Goal: Information Seeking & Learning: Learn about a topic

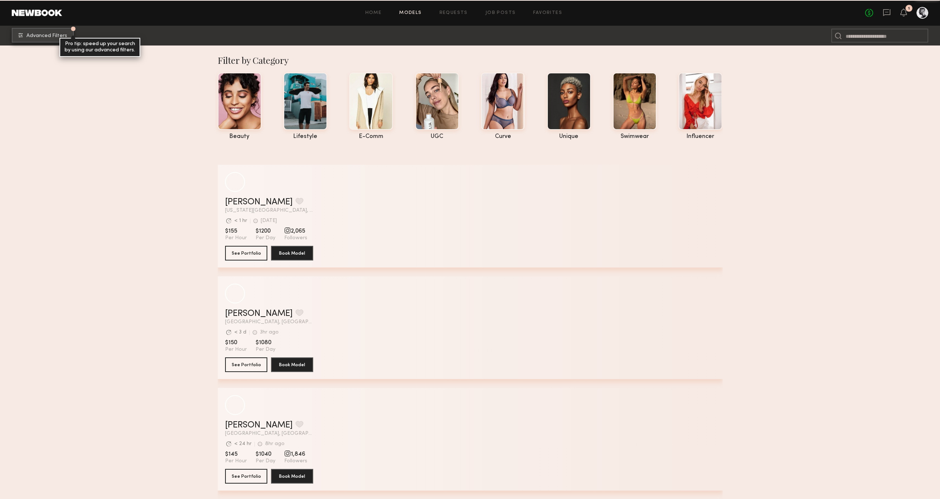
click at [46, 33] on span "Advanced Filters" at bounding box center [46, 35] width 41 height 5
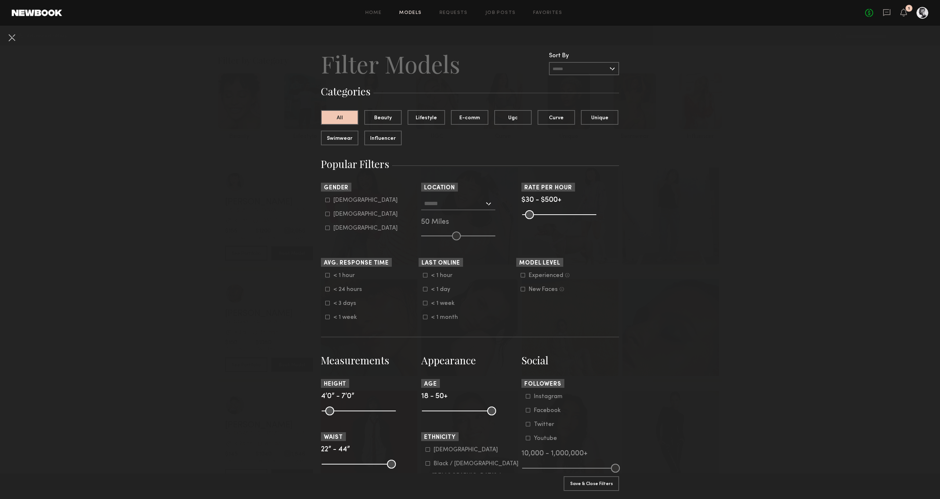
click at [588, 69] on input "text" at bounding box center [584, 68] width 70 height 13
click at [498, 59] on header "Filter Models Sort By Clear Rate LOW TO HIGH HIGH TO LOW Experience LOW TO HIGH…" at bounding box center [470, 63] width 298 height 29
click at [376, 15] on link "Home" at bounding box center [373, 13] width 17 height 5
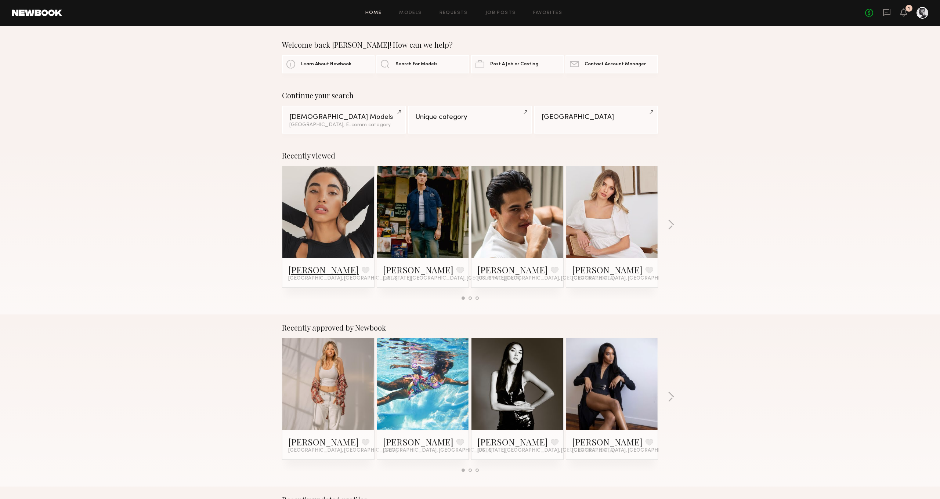
click at [301, 271] on link "[PERSON_NAME]" at bounding box center [323, 270] width 71 height 12
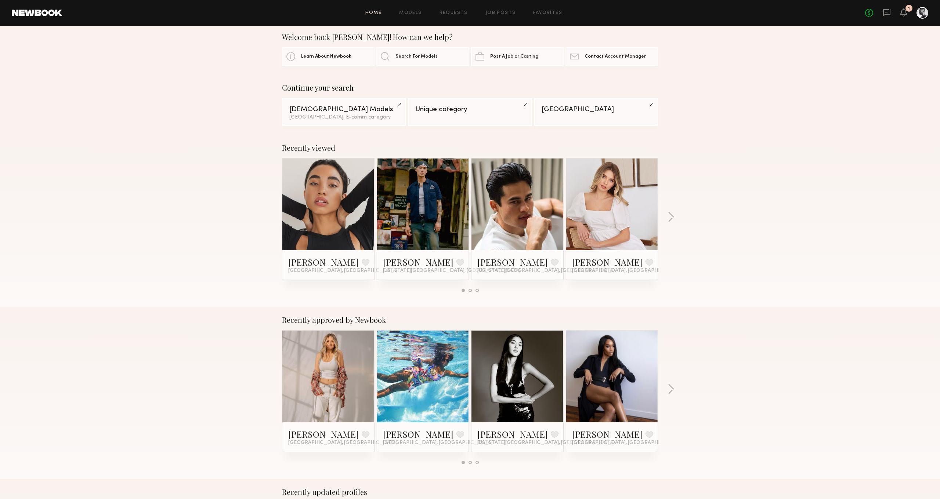
scroll to position [9, 0]
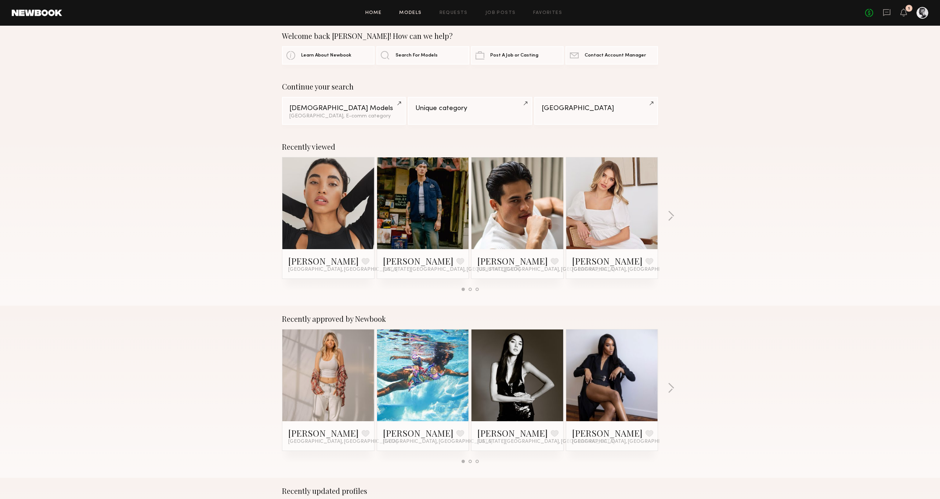
click at [422, 13] on link "Models" at bounding box center [410, 13] width 22 height 5
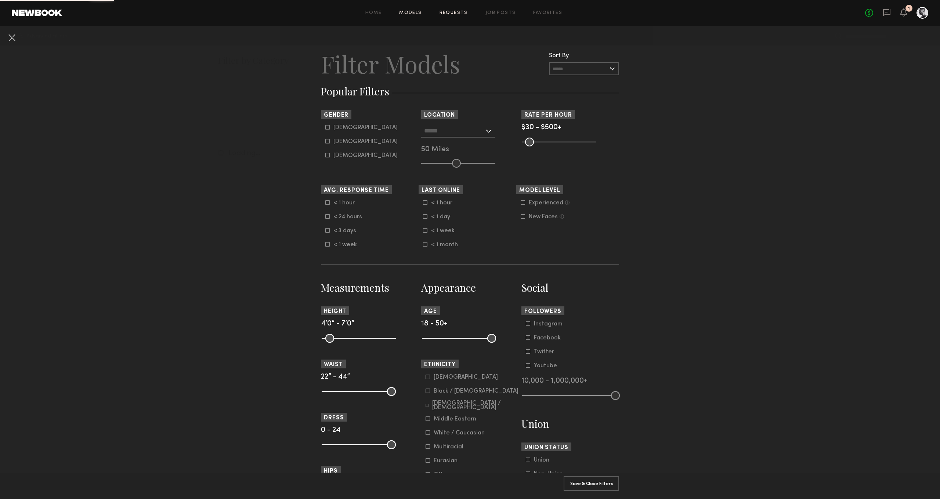
click at [467, 14] on link "Requests" at bounding box center [454, 13] width 28 height 5
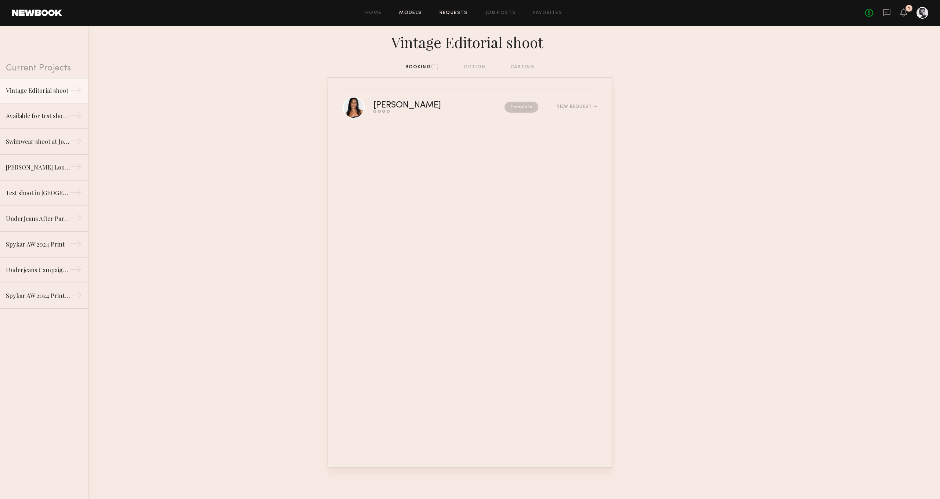
click at [419, 12] on link "Models" at bounding box center [410, 13] width 22 height 5
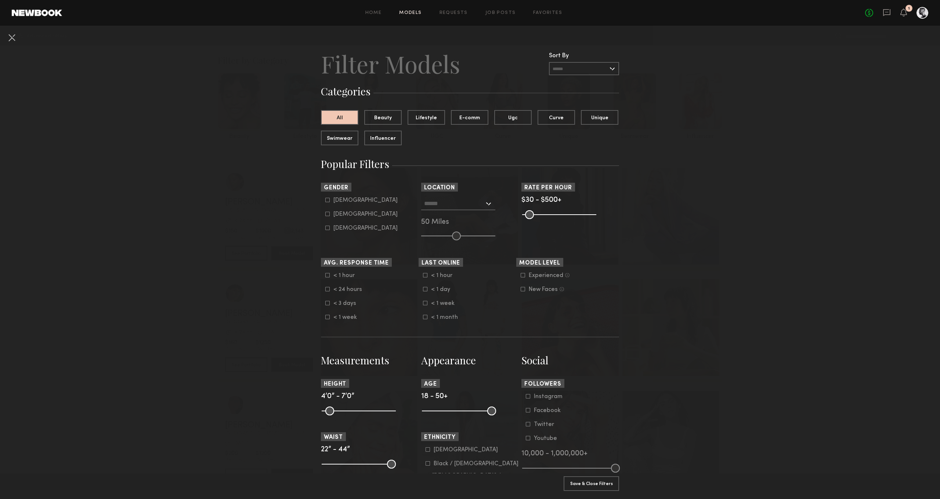
click at [925, 19] on header "Home Models Requests Job Posts Favorites Sign Out No fees up to $5,000 1" at bounding box center [470, 13] width 940 height 26
click at [924, 16] on div at bounding box center [923, 13] width 12 height 12
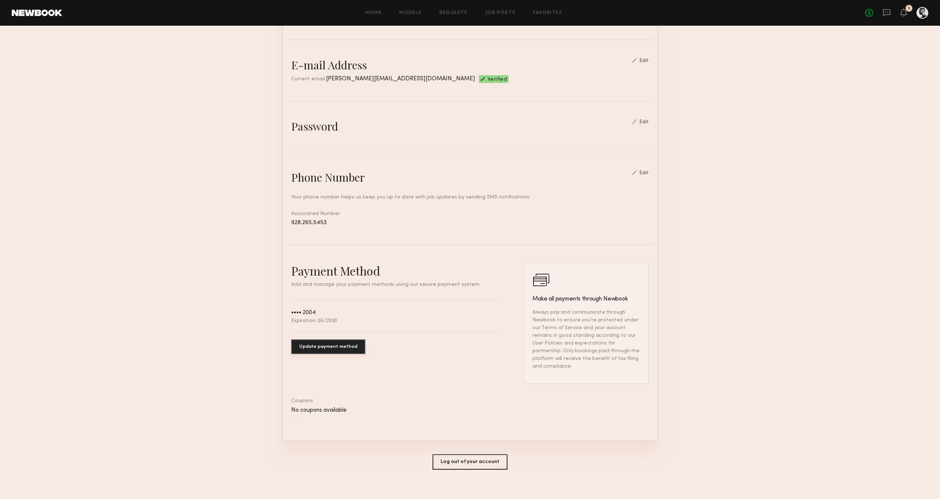
scroll to position [181, 0]
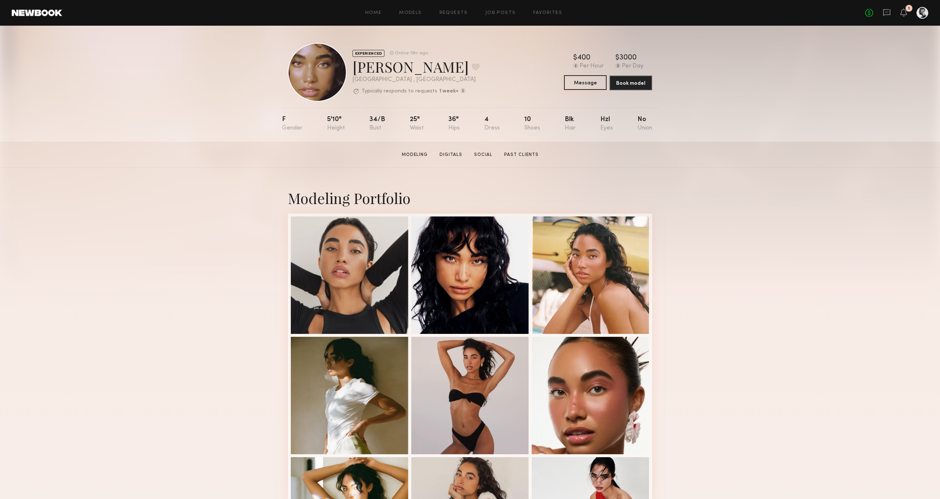
scroll to position [0, 0]
click at [37, 12] on link at bounding box center [37, 13] width 50 height 7
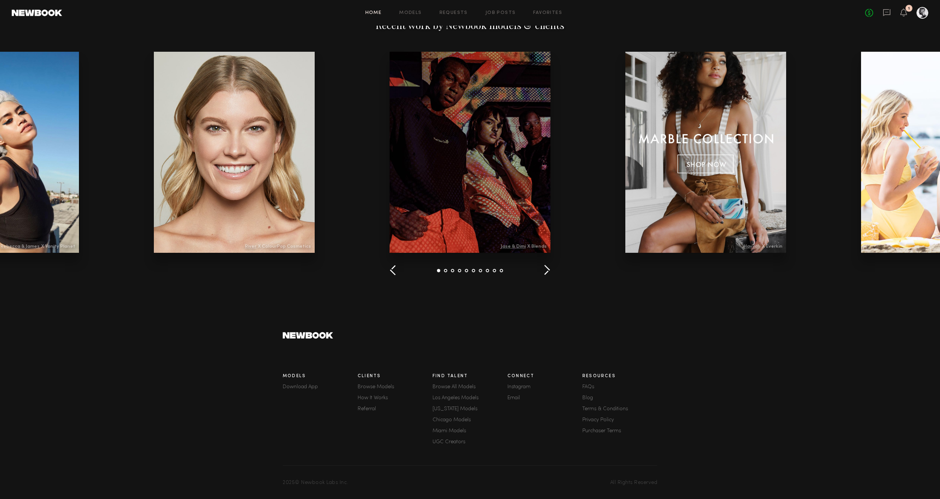
scroll to position [837, 0]
click at [596, 419] on link "Privacy Policy" at bounding box center [619, 421] width 75 height 5
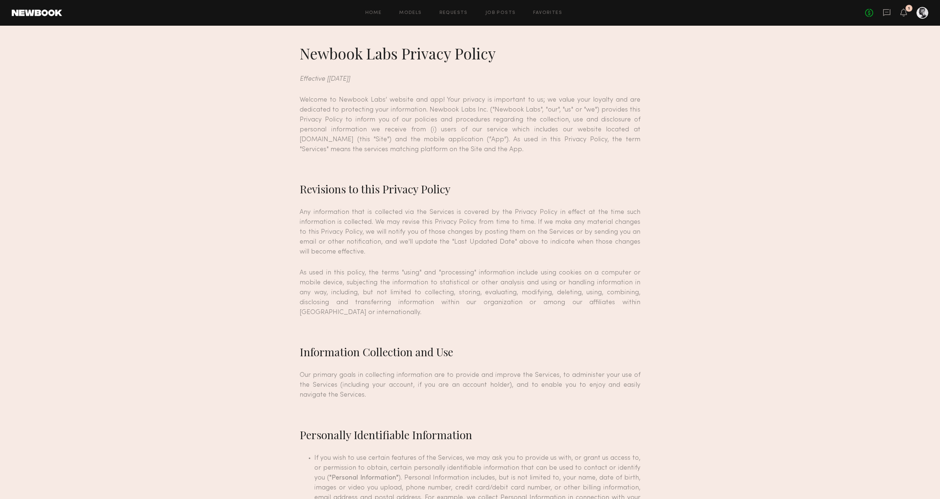
scroll to position [1, 0]
drag, startPoint x: 379, startPoint y: 269, endPoint x: 265, endPoint y: 50, distance: 247.2
copy div "Newbook Labs Privacy Policy Effective [December 1, 2017] Welcome to Newbook Lab…"
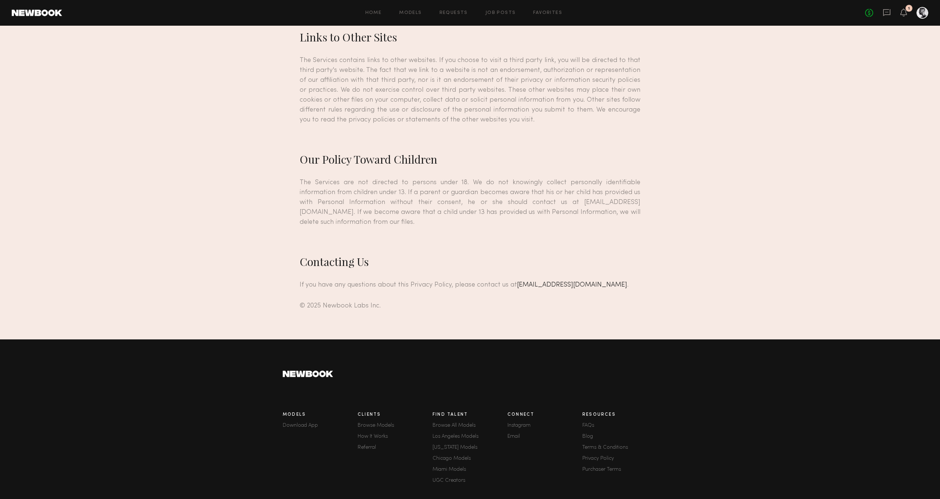
scroll to position [2555, 0]
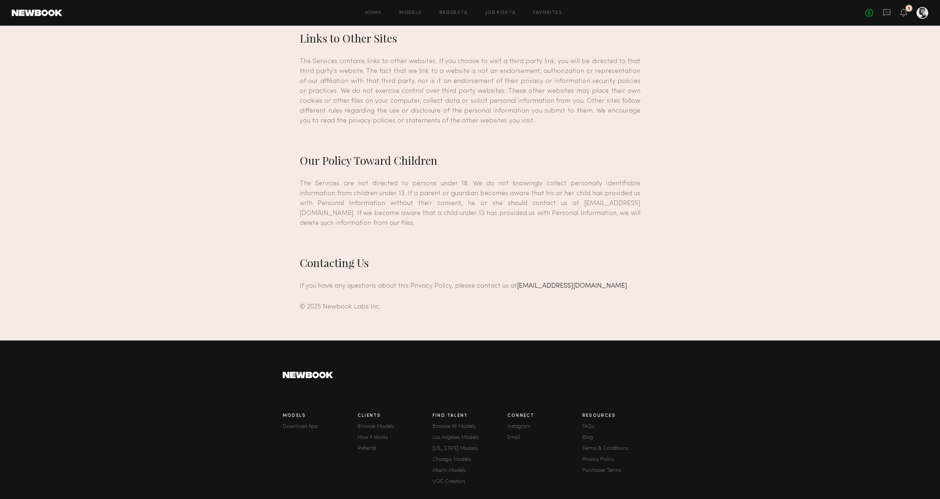
click at [608, 469] on link "Purchaser Terms" at bounding box center [619, 471] width 75 height 5
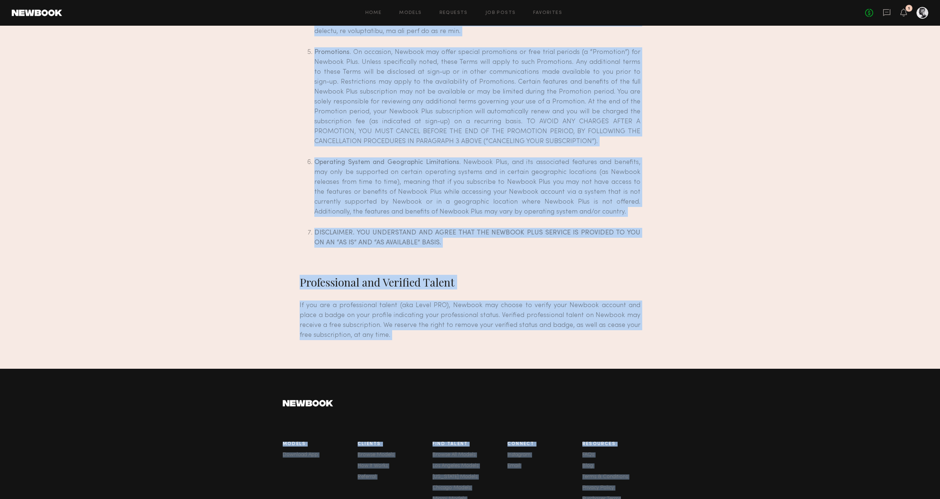
scroll to position [4509, 0]
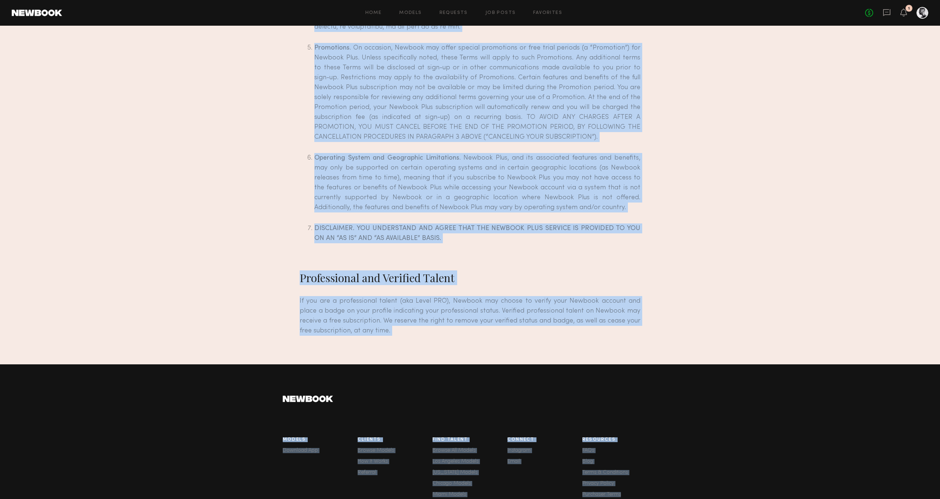
drag, startPoint x: 301, startPoint y: 53, endPoint x: 625, endPoint y: 301, distance: 408.1
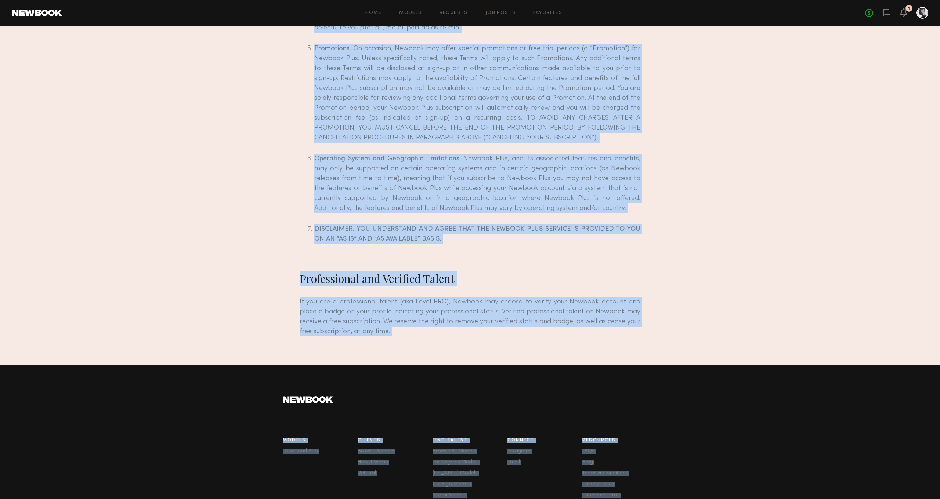
copy div "Newbook Purchaser Terms of Service Effective as of: August 14, 2023 Newbook Lab…"
click at [604, 471] on link "Terms & Conditions" at bounding box center [619, 473] width 75 height 5
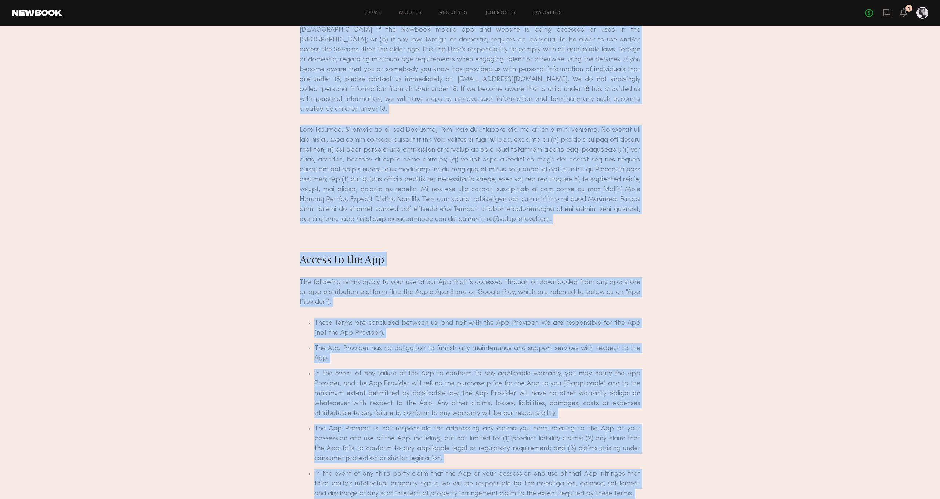
drag, startPoint x: 299, startPoint y: 49, endPoint x: 618, endPoint y: 460, distance: 519.9
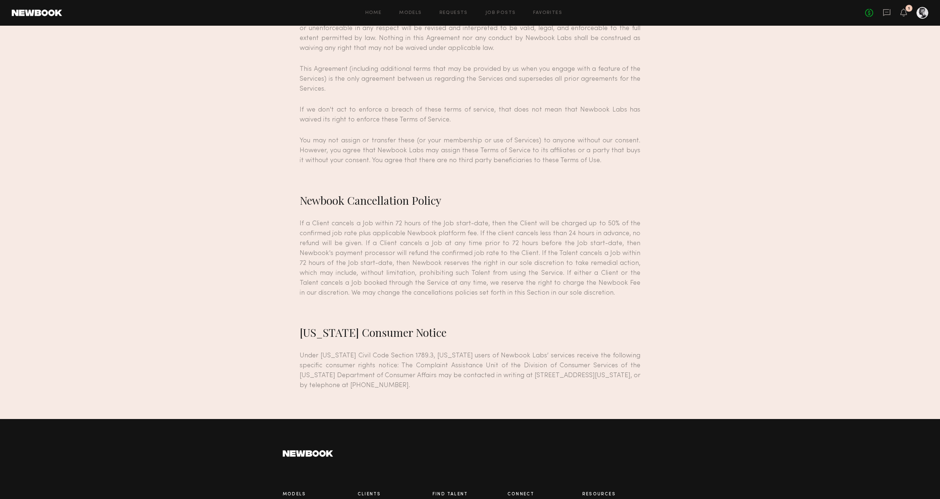
scroll to position [6103, 0]
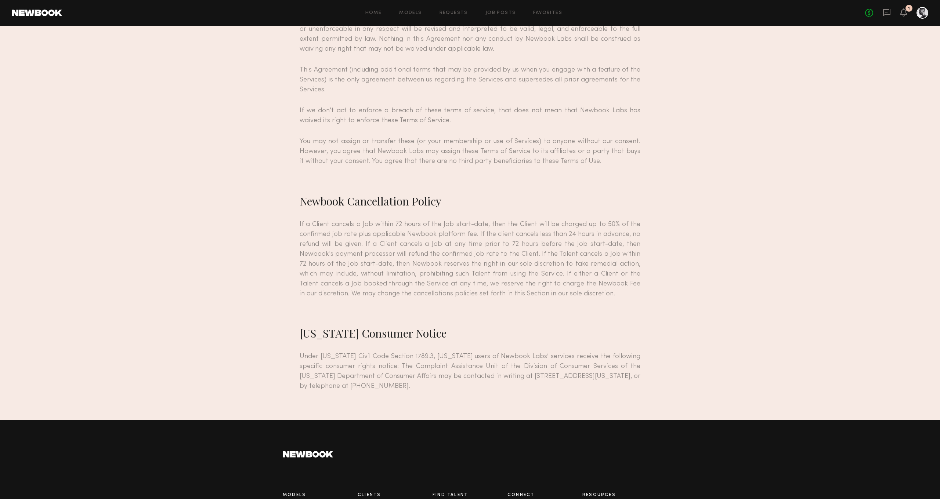
click at [407, 352] on p "Under California Civil Code Section 1789.3, California users of Newbook Labs’ s…" at bounding box center [470, 372] width 341 height 40
copy div "Newbook Labs Mobile App And Website Terms of Service The Service is made availa…"
click at [591, 499] on link "FAQs" at bounding box center [619, 506] width 75 height 5
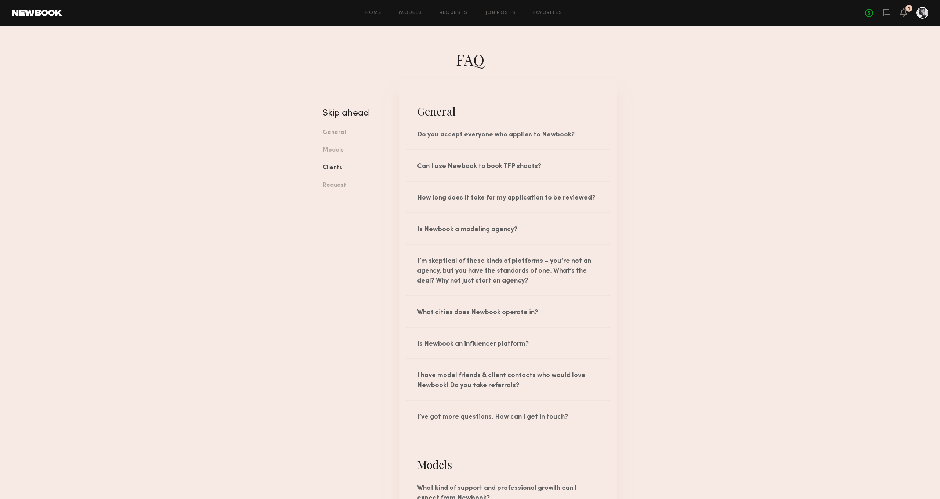
scroll to position [0, 0]
click at [335, 148] on link "Models" at bounding box center [355, 151] width 65 height 18
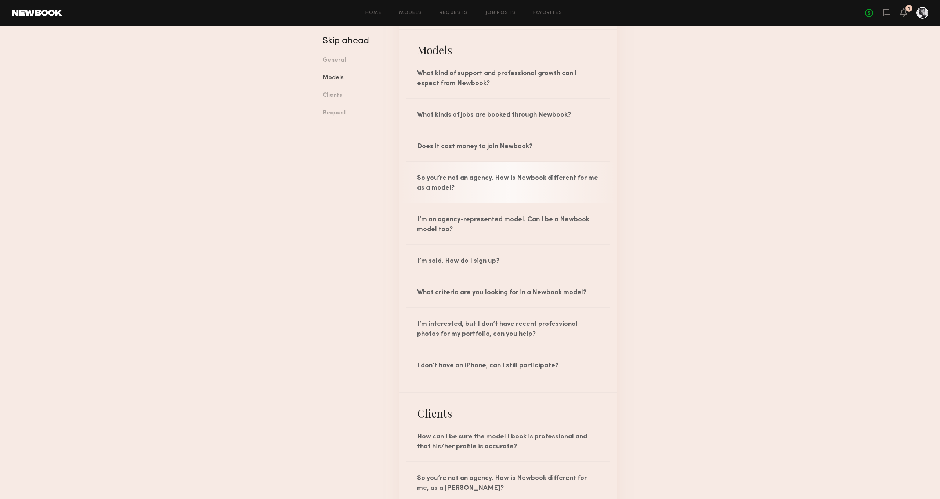
scroll to position [421, 0]
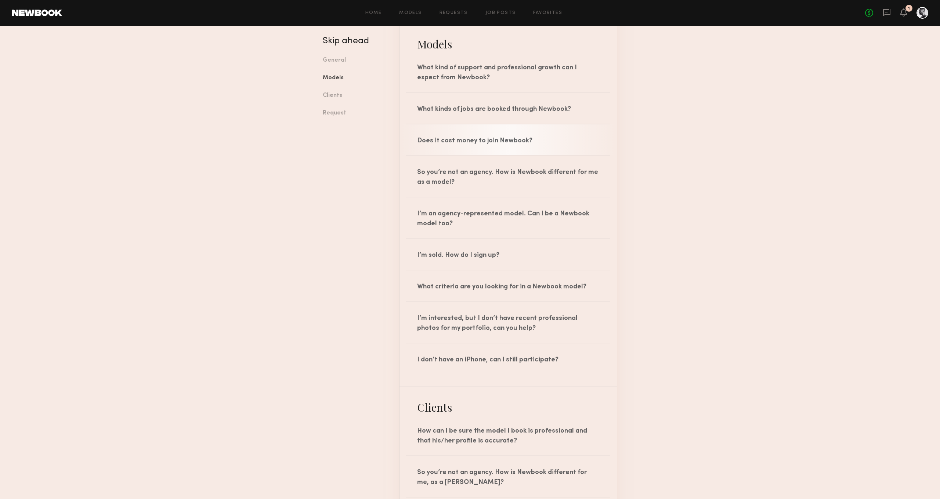
click at [463, 147] on div "Does it cost money to join Newbook?" at bounding box center [508, 139] width 217 height 31
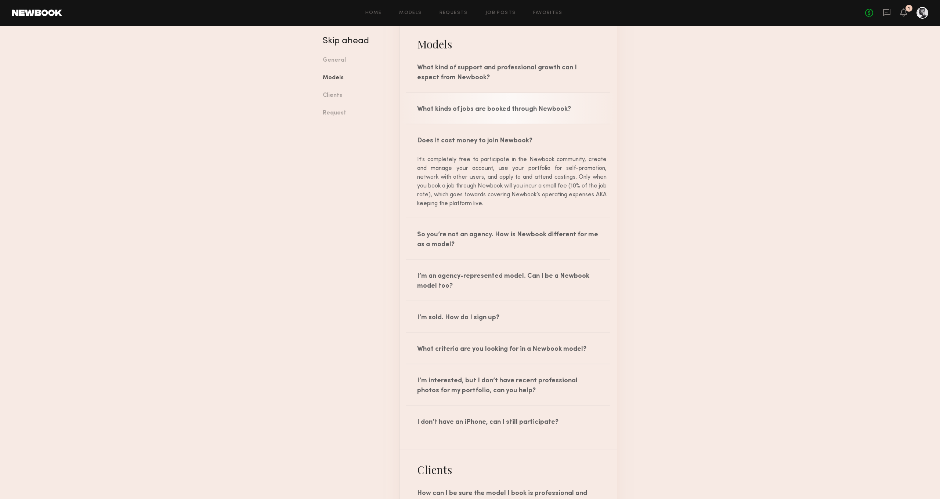
click at [477, 110] on div "What kinds of jobs are booked through Newbook?" at bounding box center [508, 108] width 217 height 31
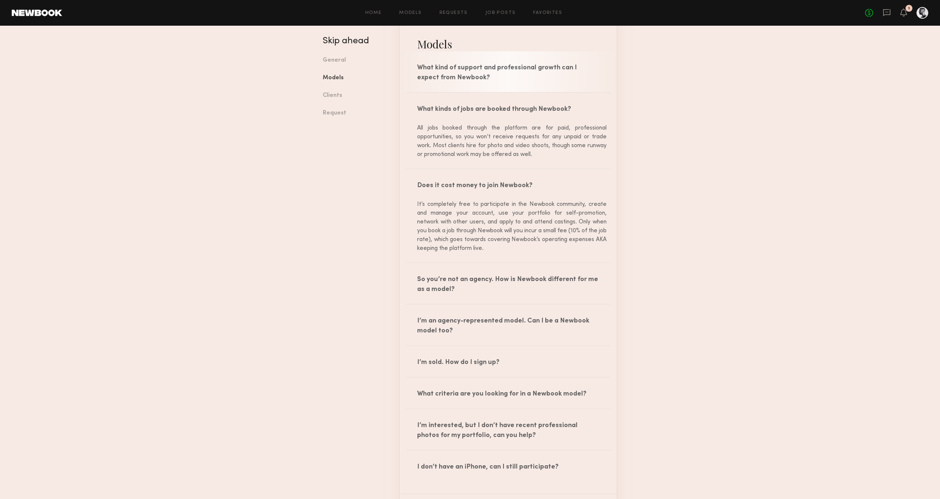
click at [483, 80] on div "What kind of support and professional growth can I expect from Newbook?" at bounding box center [508, 71] width 217 height 41
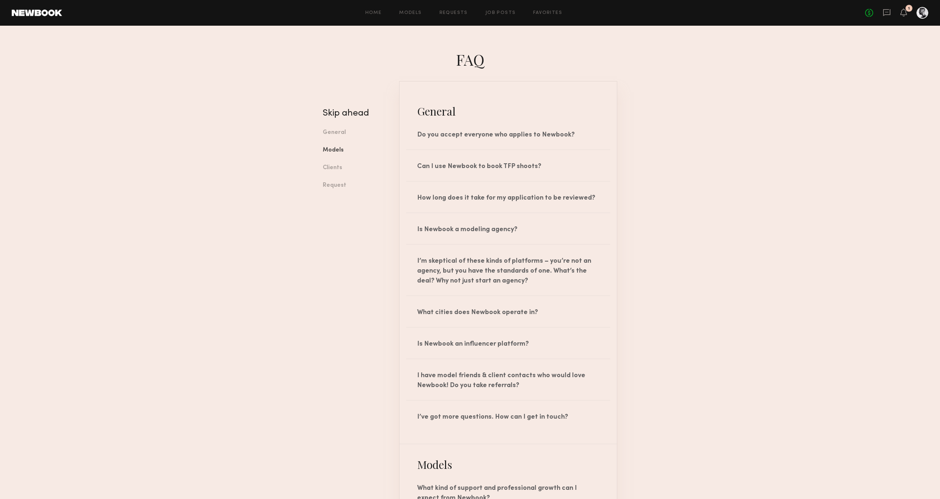
scroll to position [-1, 0]
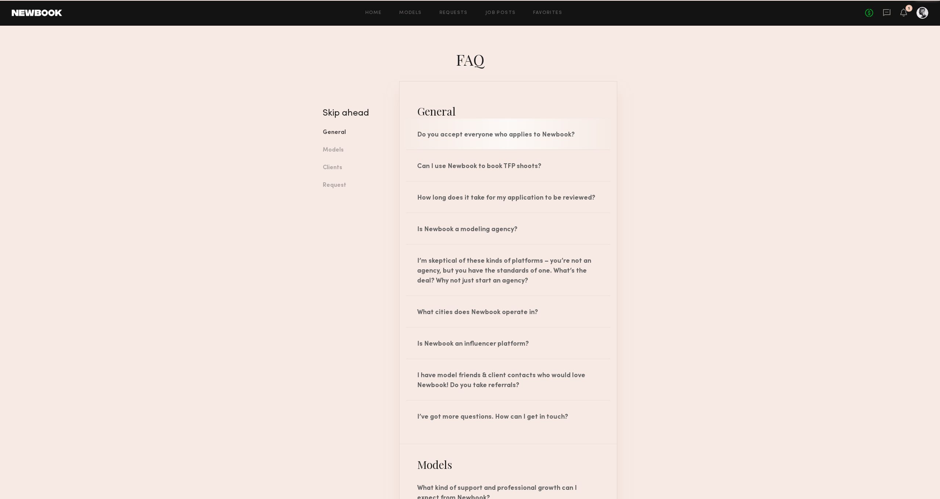
click at [462, 142] on div "Do you accept everyone who applies to Newbook?" at bounding box center [508, 134] width 217 height 31
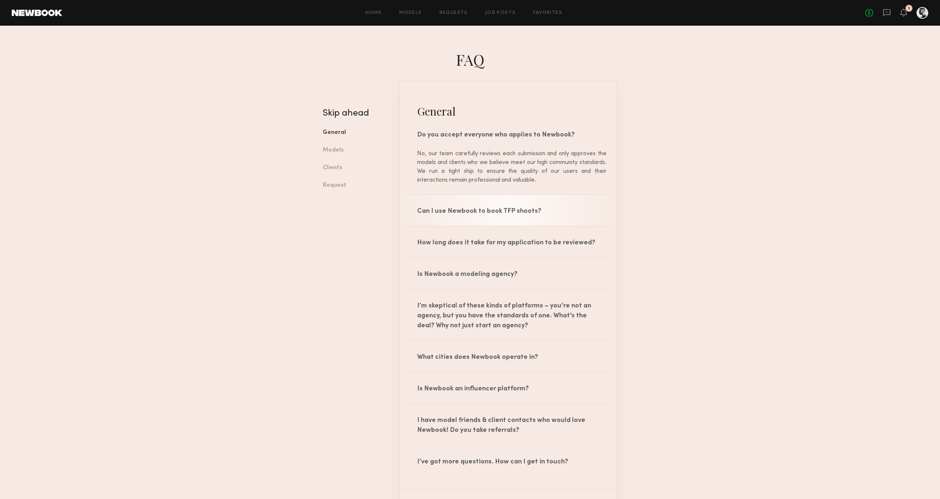
click at [473, 207] on div "Can I use Newbook to book TFP shoots?" at bounding box center [508, 210] width 217 height 31
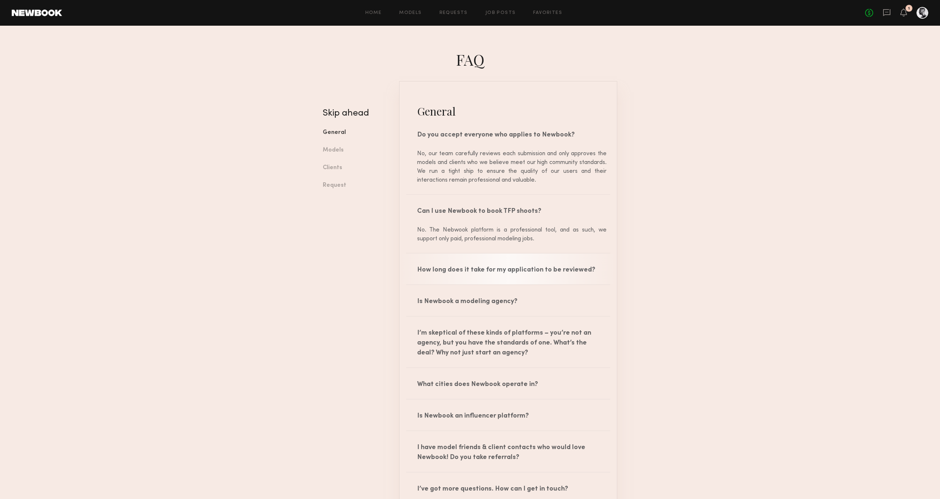
drag, startPoint x: 476, startPoint y: 266, endPoint x: 516, endPoint y: 264, distance: 40.1
click at [475, 267] on div "How long does it take for my application to be reviewed?" at bounding box center [508, 269] width 217 height 31
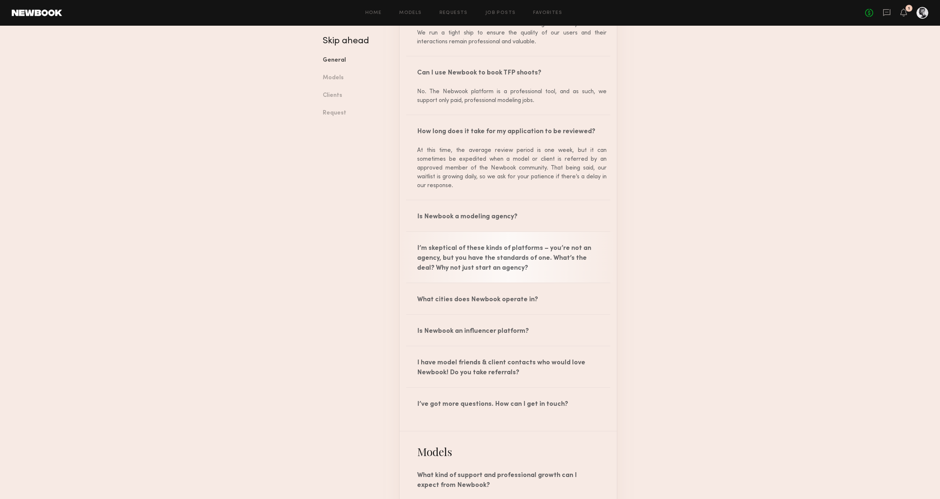
scroll to position [138, 0]
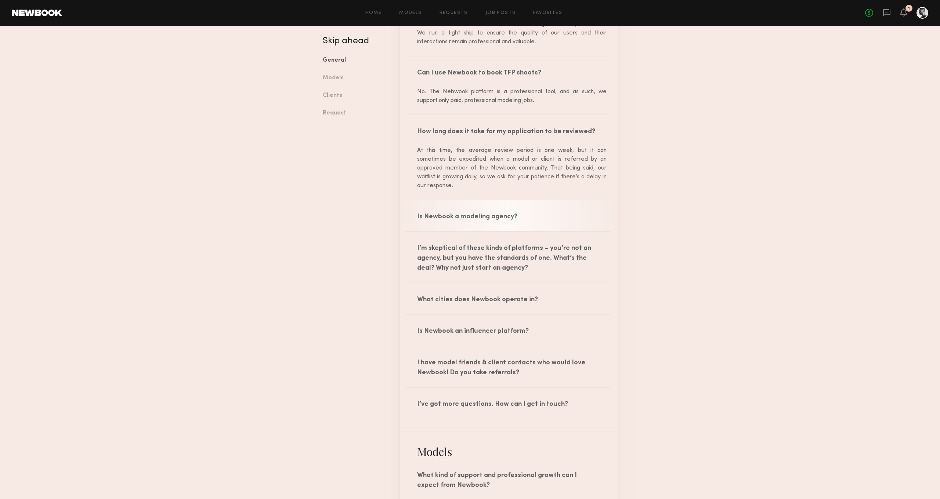
click at [482, 224] on div "Is Newbook a modeling agency?" at bounding box center [508, 216] width 217 height 31
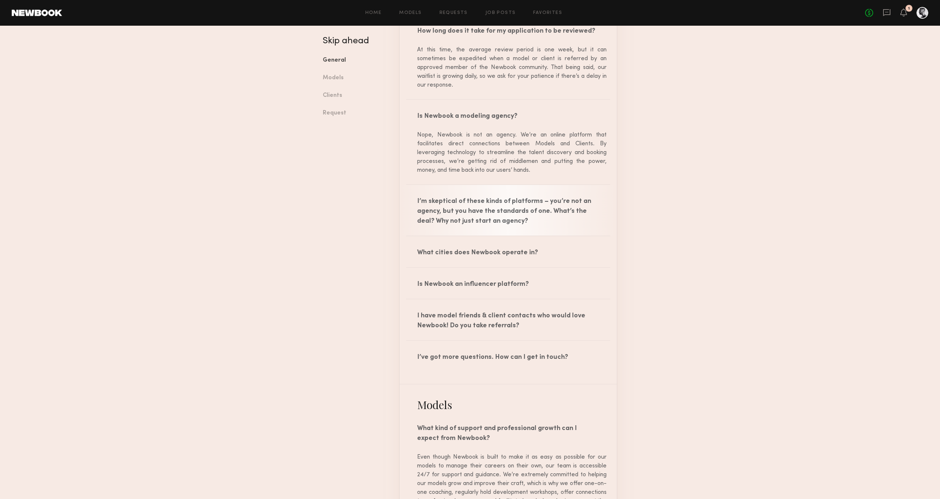
scroll to position [242, 0]
click at [484, 211] on div "I’m skeptical of these kinds of platforms – you’re not an agency, but you have …" at bounding box center [508, 207] width 217 height 51
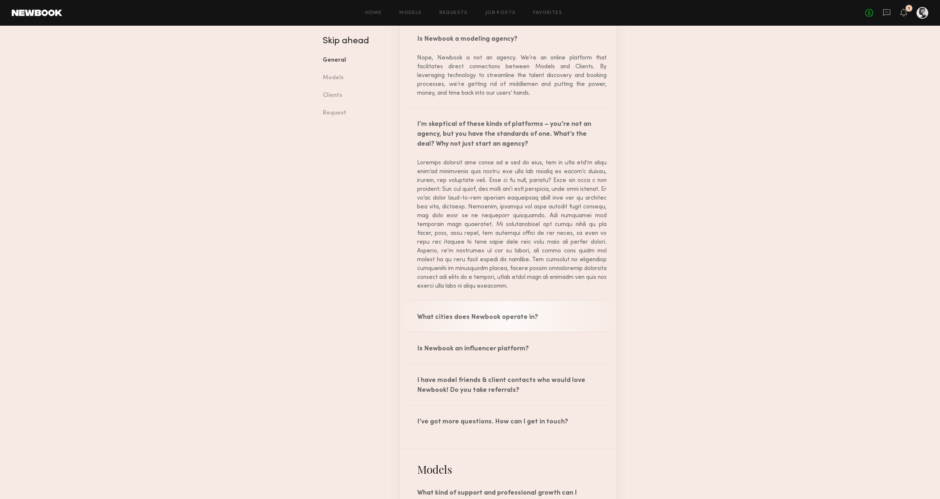
scroll to position [316, 0]
click at [484, 319] on div "What cities does Newbook operate in?" at bounding box center [508, 316] width 217 height 31
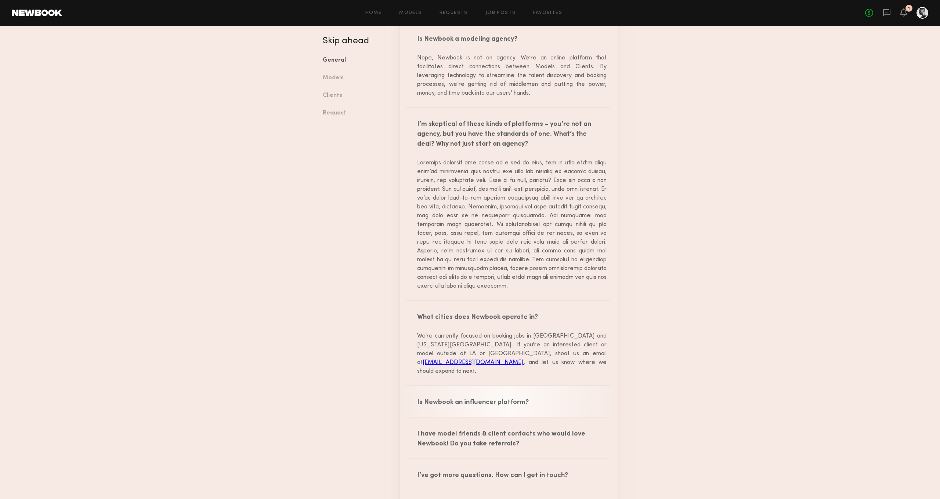
click at [485, 397] on div "Is Newbook an influencer platform?" at bounding box center [508, 401] width 217 height 31
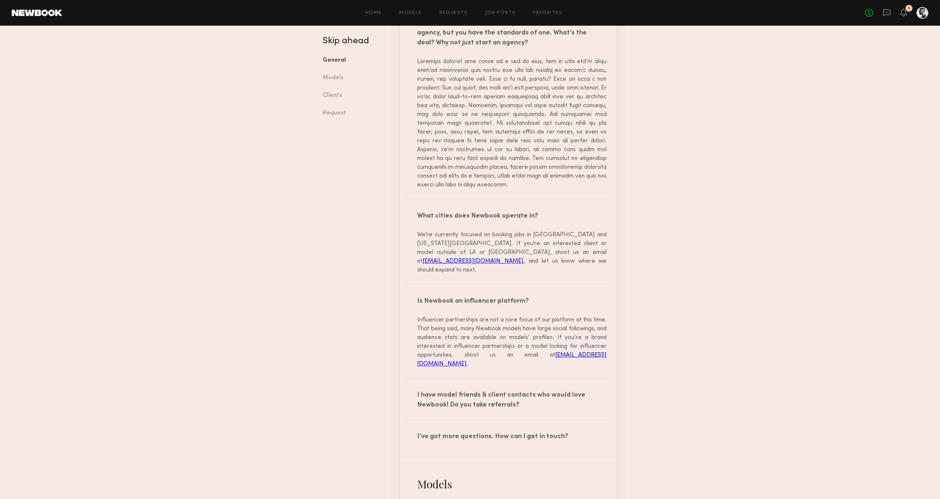
scroll to position [423, 0]
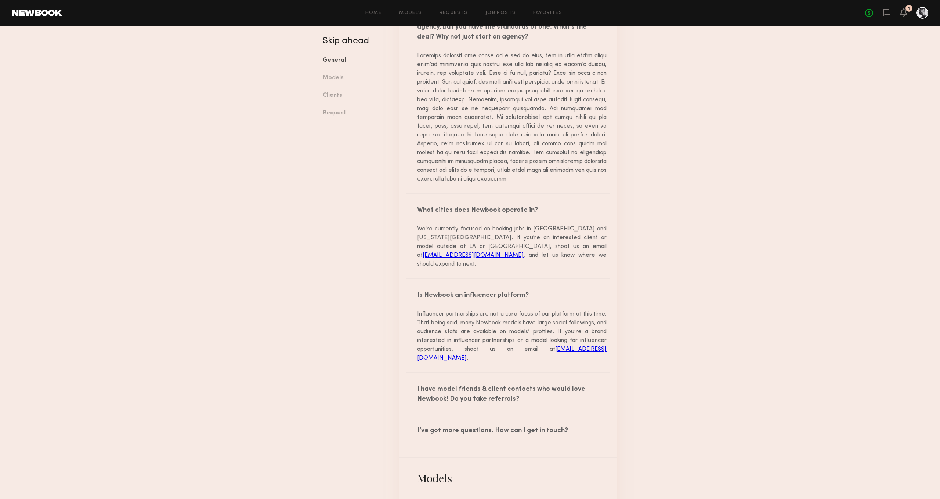
drag, startPoint x: 501, startPoint y: 386, endPoint x: 519, endPoint y: 331, distance: 57.6
click at [501, 386] on div "I have model friends & client contacts who would love Newbook! Do you take refe…" at bounding box center [508, 393] width 217 height 41
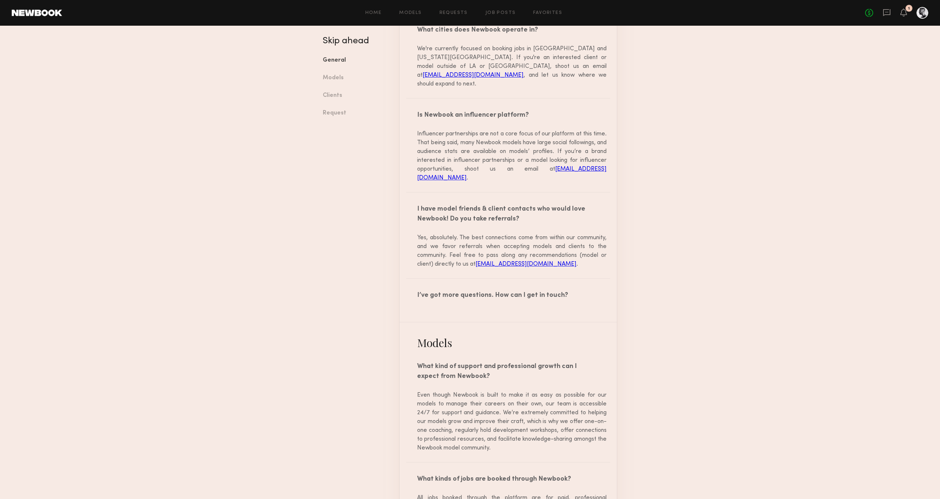
scroll to position [609, 0]
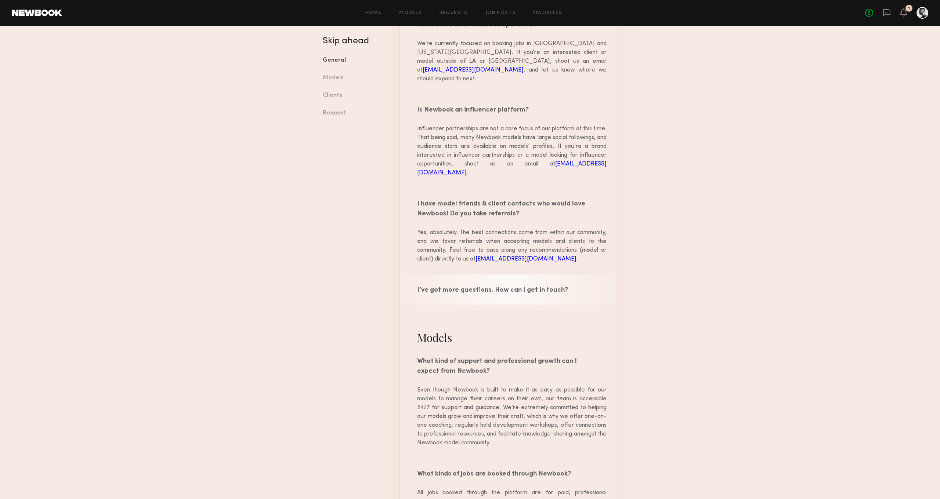
click at [499, 274] on div "I’ve got more questions. How can I get in touch?" at bounding box center [508, 289] width 217 height 31
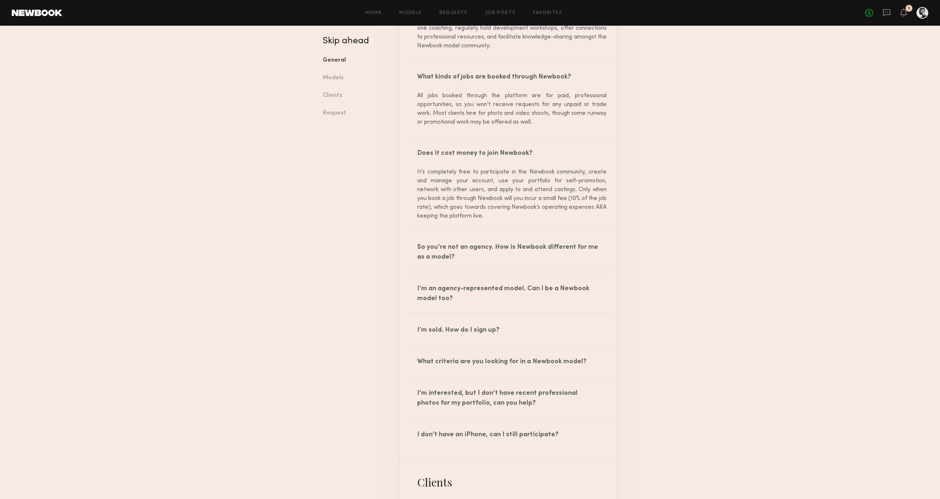
scroll to position [1081, 0]
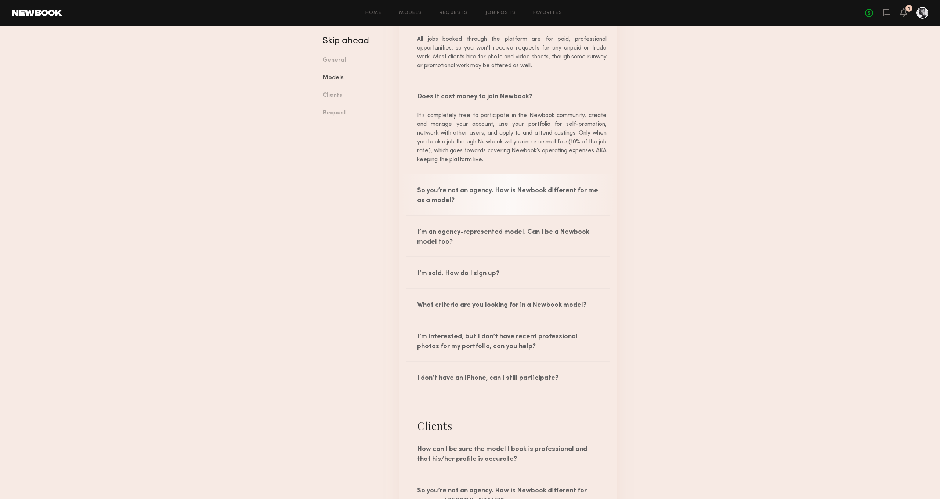
click at [488, 196] on div "So you’re not an agency. How is Newbook different for me as a model?" at bounding box center [508, 194] width 217 height 41
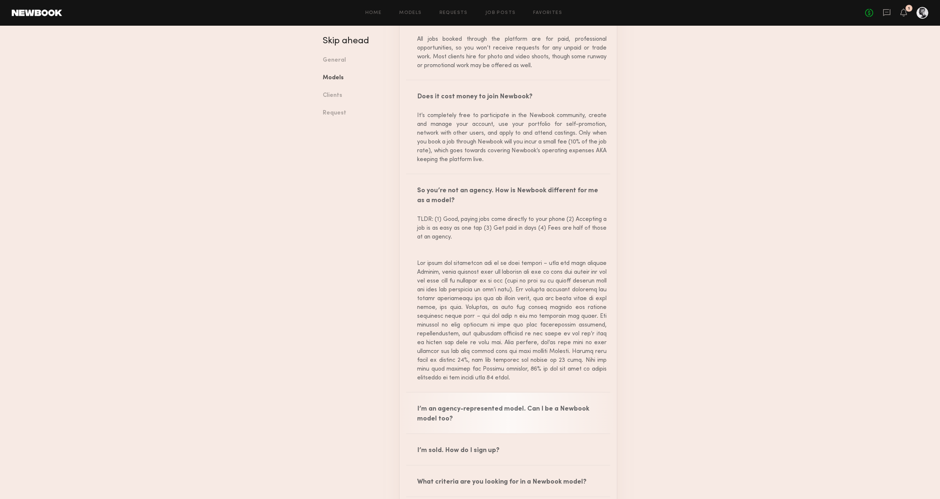
click at [489, 414] on div "I’m an agency-represented model. Can I be a Newbook model too?" at bounding box center [508, 413] width 217 height 41
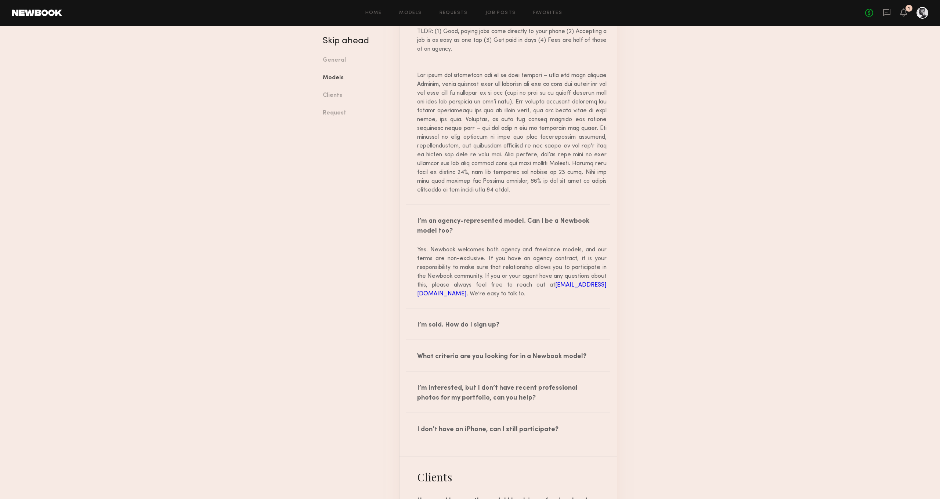
scroll to position [1315, 0]
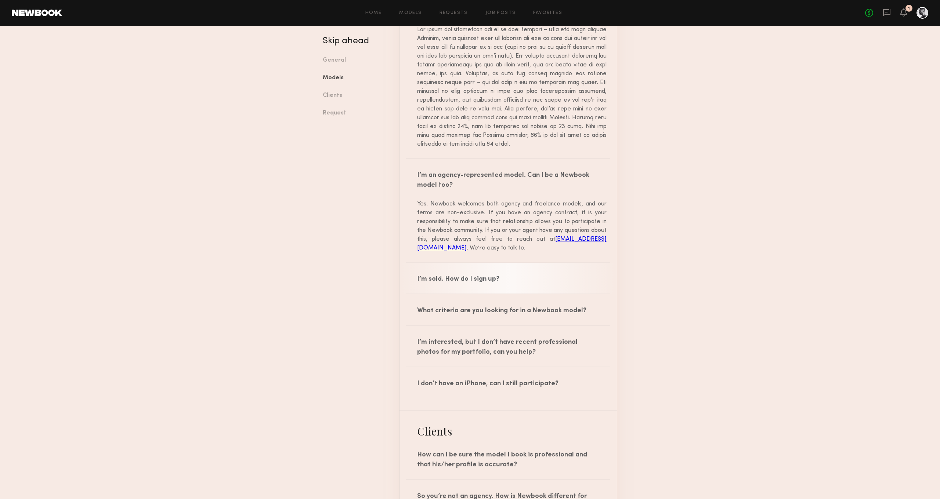
click at [505, 278] on div "I’m sold. How do I sign up?" at bounding box center [508, 278] width 217 height 31
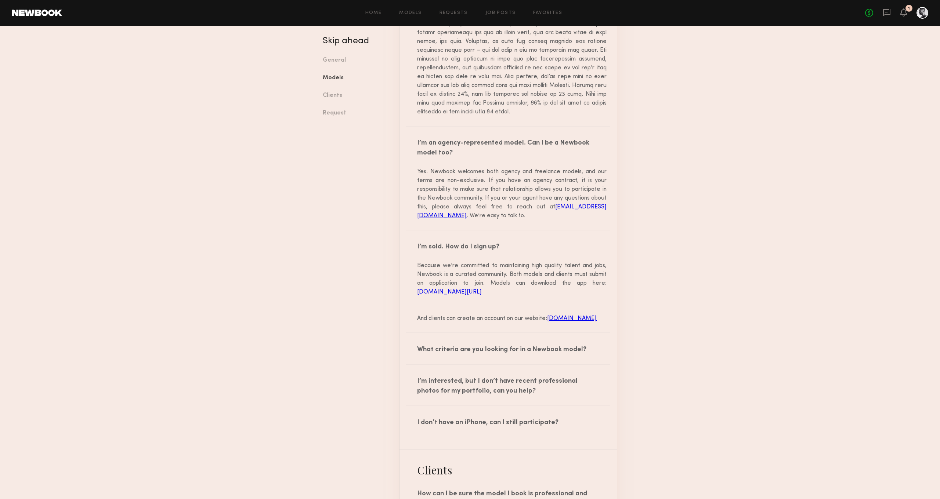
scroll to position [1364, 0]
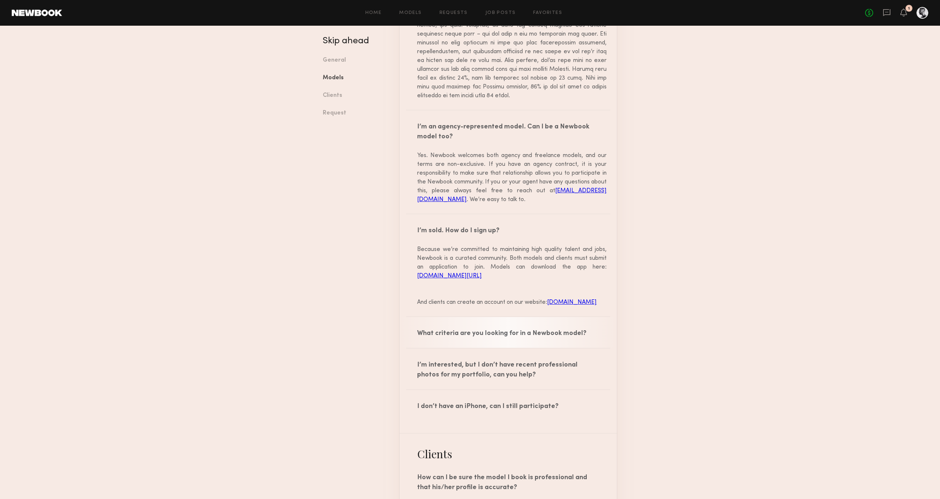
click at [502, 348] on div "What criteria are you looking for in a Newbook model?" at bounding box center [508, 332] width 217 height 31
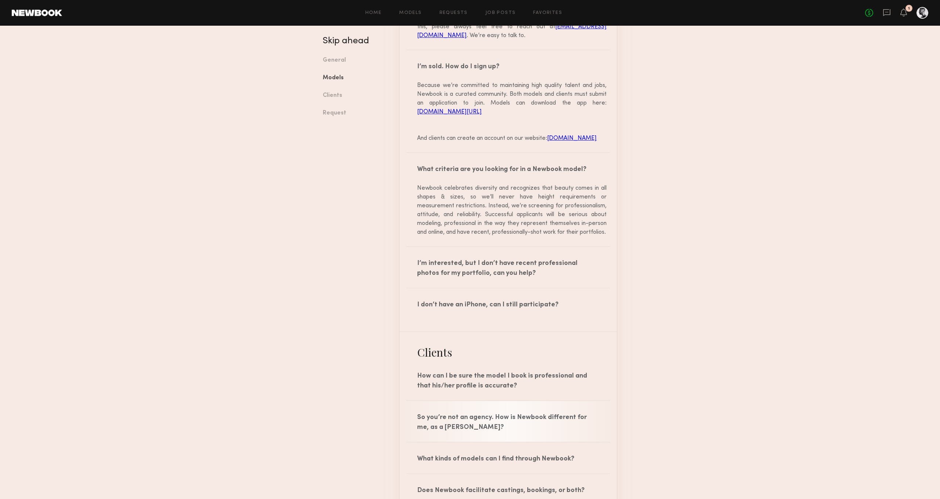
scroll to position [1568, 0]
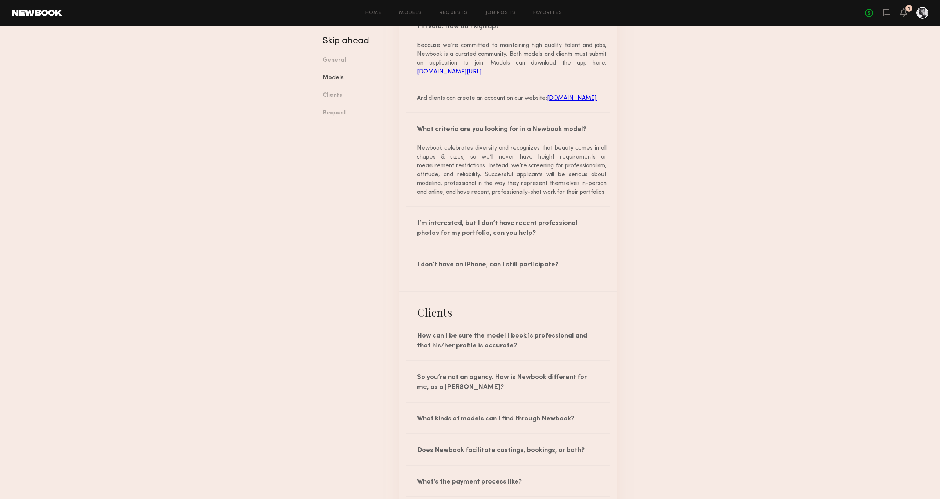
drag, startPoint x: 523, startPoint y: 248, endPoint x: 521, endPoint y: 268, distance: 20.4
click at [523, 248] on div "I’m interested, but I don’t have recent professional photos for my portfolio, c…" at bounding box center [508, 227] width 217 height 41
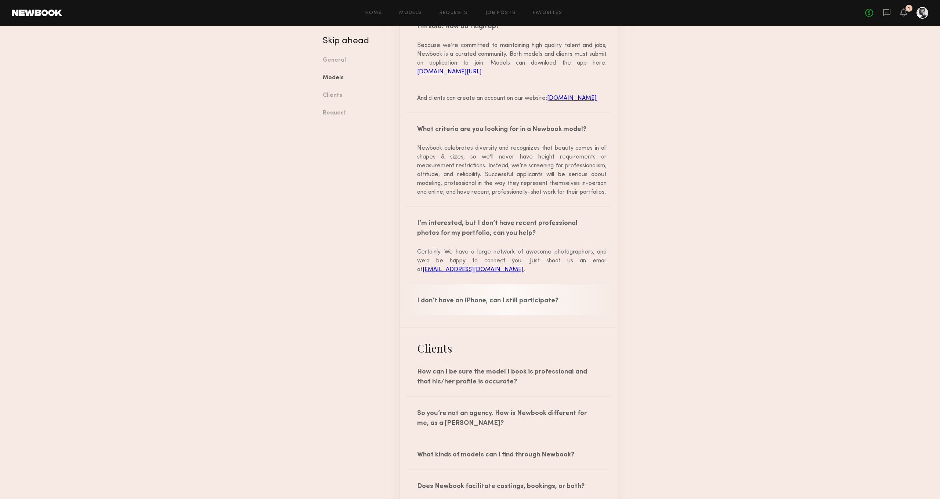
drag, startPoint x: 508, startPoint y: 314, endPoint x: 580, endPoint y: 313, distance: 72.0
click at [508, 314] on div "I don’t have an iPhone, can I still participate?" at bounding box center [508, 300] width 217 height 31
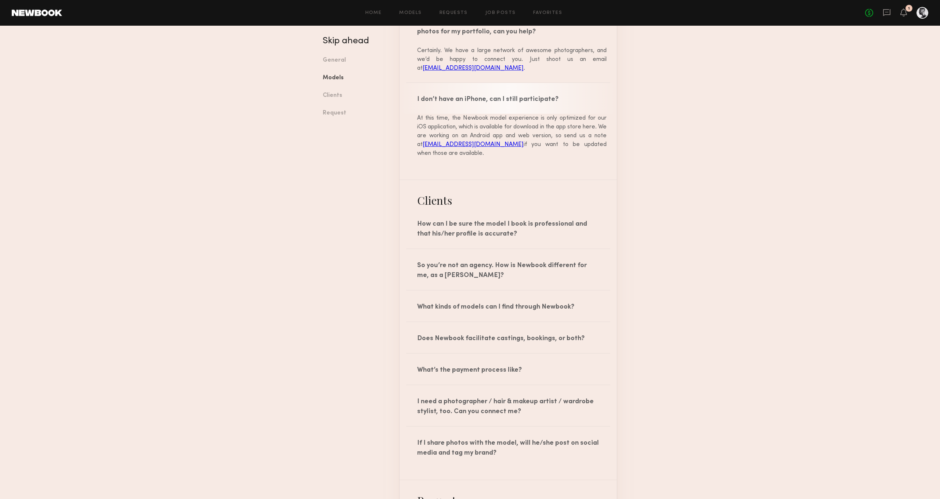
scroll to position [1775, 0]
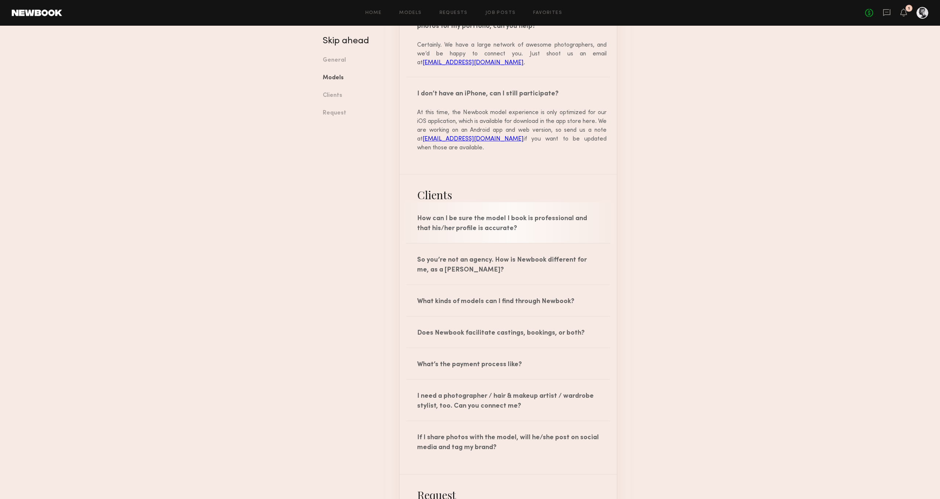
click at [520, 230] on div "How can I be sure the model I book is professional and that his/her profile is …" at bounding box center [508, 222] width 217 height 41
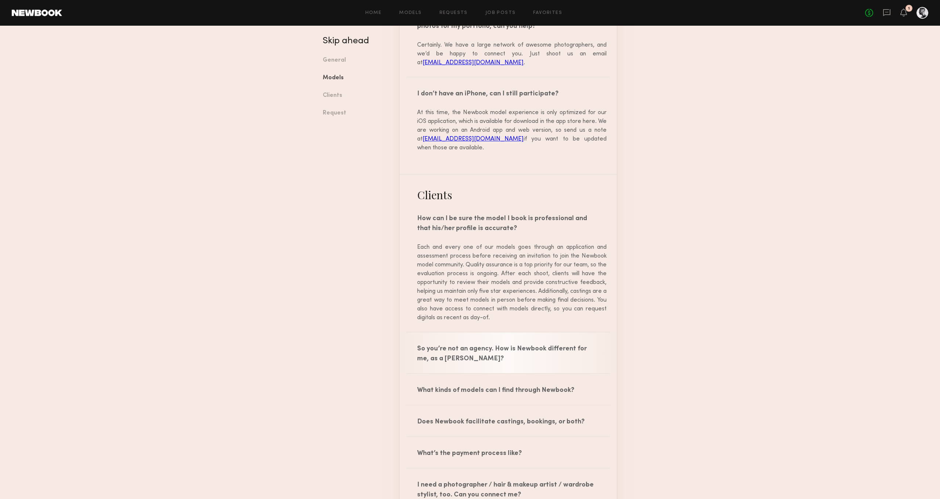
click at [512, 362] on div "So you’re not an agency. How is Newbook different for me, as a booker?" at bounding box center [508, 353] width 217 height 41
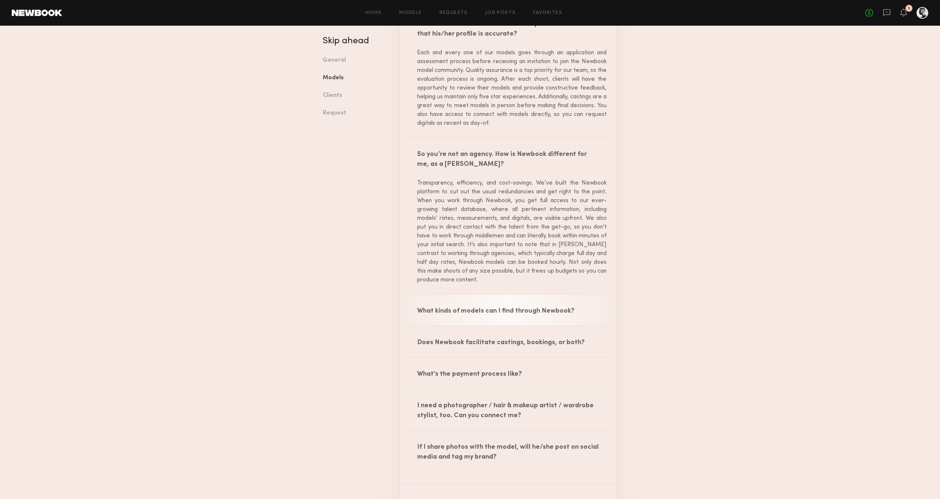
scroll to position [1967, 0]
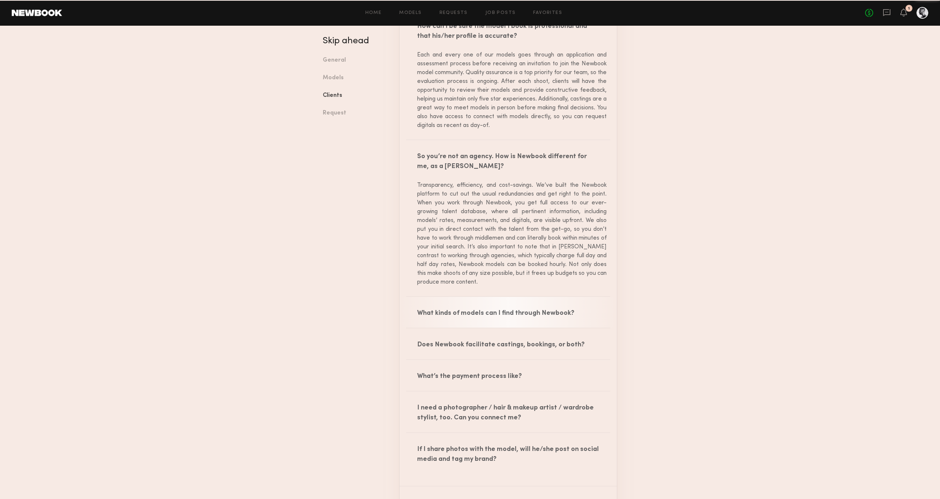
click at [531, 328] on div "What kinds of models can I find through Newbook?" at bounding box center [508, 312] width 217 height 31
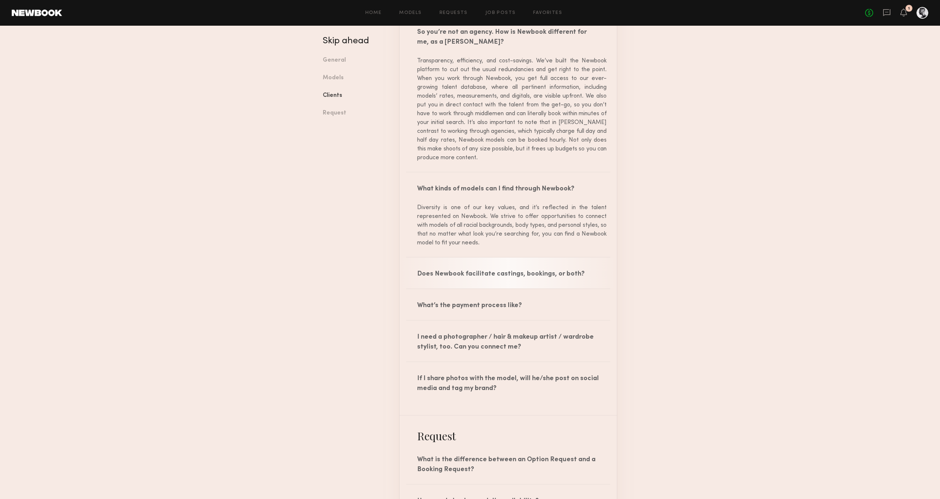
scroll to position [2092, 0]
click at [516, 289] on div "Does Newbook facilitate castings, bookings, or both?" at bounding box center [508, 273] width 217 height 31
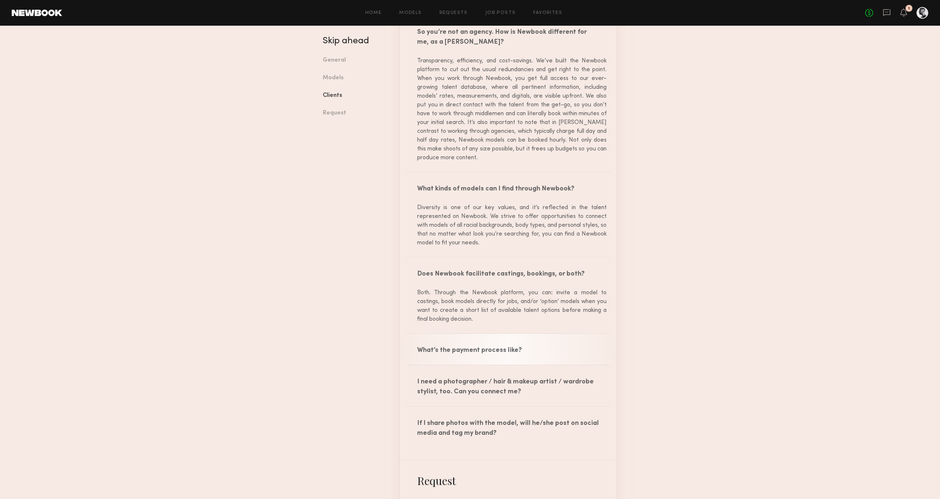
click at [512, 365] on div "What’s the payment process like?" at bounding box center [508, 349] width 217 height 31
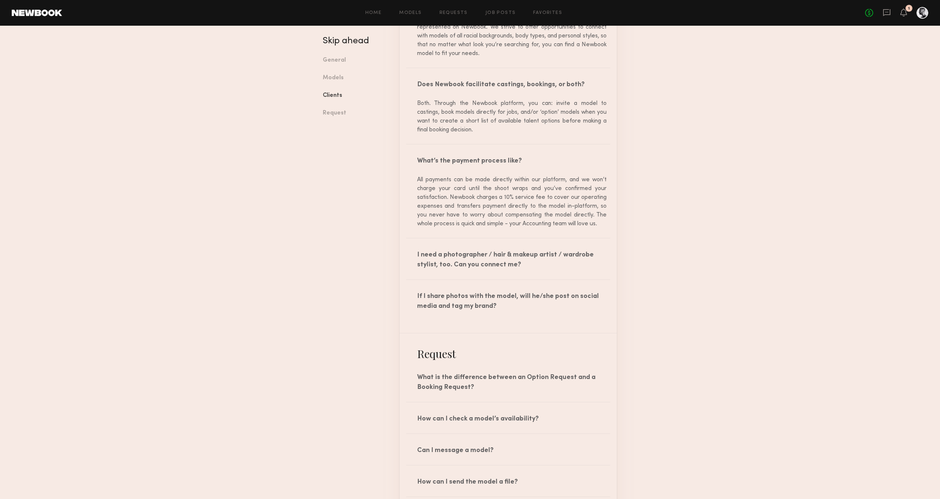
scroll to position [2281, 0]
drag, startPoint x: 518, startPoint y: 272, endPoint x: 516, endPoint y: 276, distance: 4.3
click at [518, 272] on div "I need a photographer / hair & makeup artist / wardrobe stylist, too. Can you c…" at bounding box center [508, 259] width 217 height 41
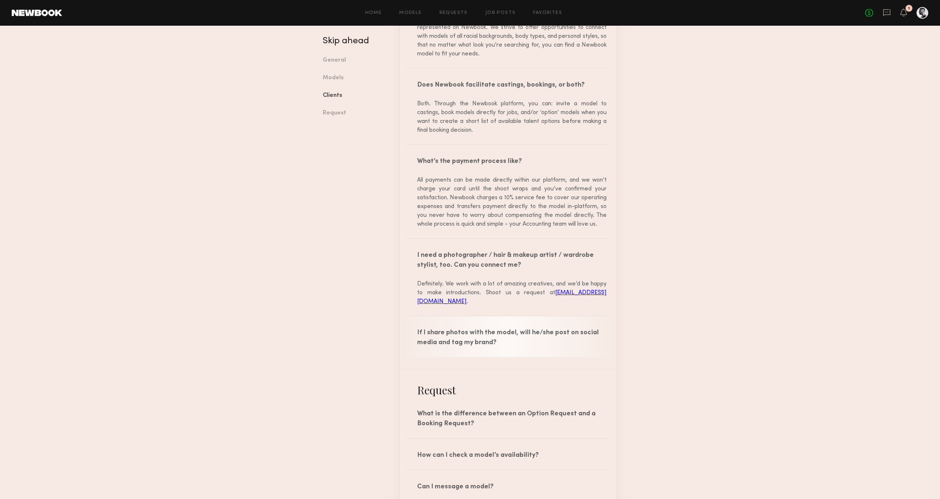
drag, startPoint x: 508, startPoint y: 354, endPoint x: 550, endPoint y: 328, distance: 49.5
click at [508, 354] on div "If I share photos with the model, will he/she post on social media and tag my b…" at bounding box center [508, 337] width 217 height 41
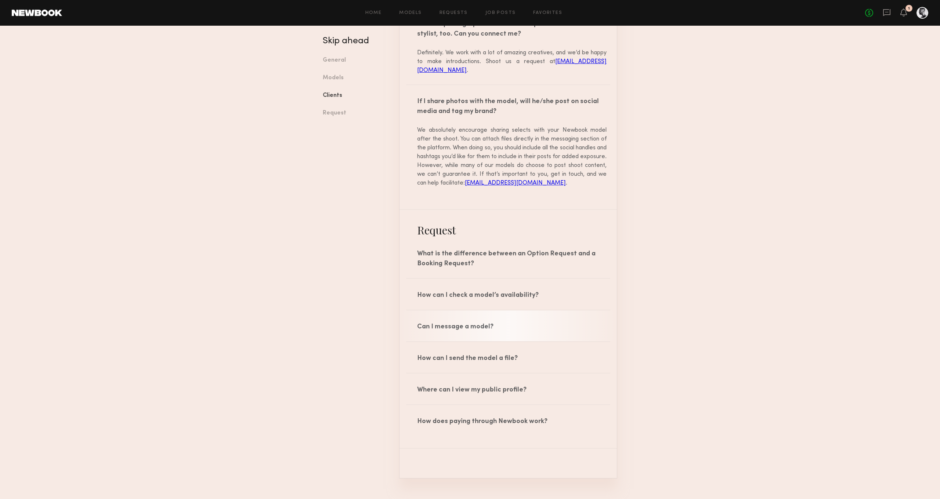
scroll to position [2526, 0]
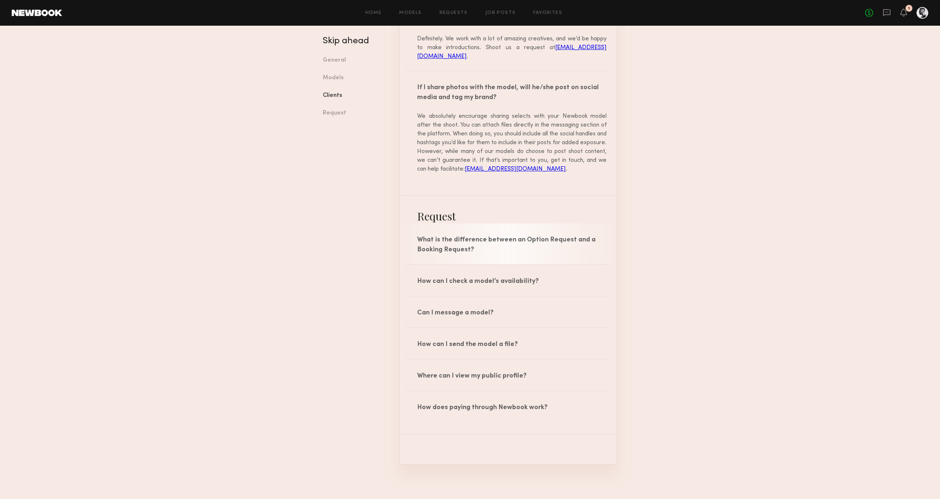
click at [517, 248] on div "What is the difference between an Option Request and a Booking Request?" at bounding box center [508, 244] width 217 height 41
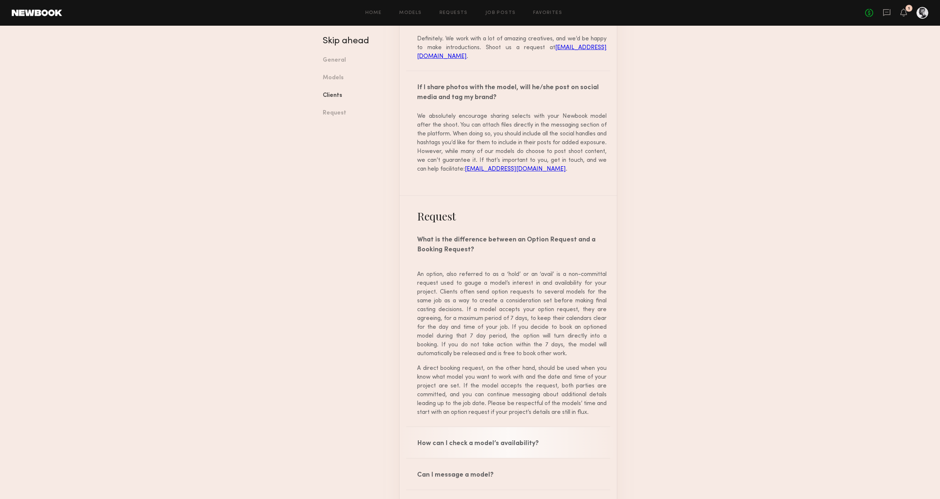
click at [520, 456] on div "How can I check a model’s availability?" at bounding box center [508, 442] width 217 height 31
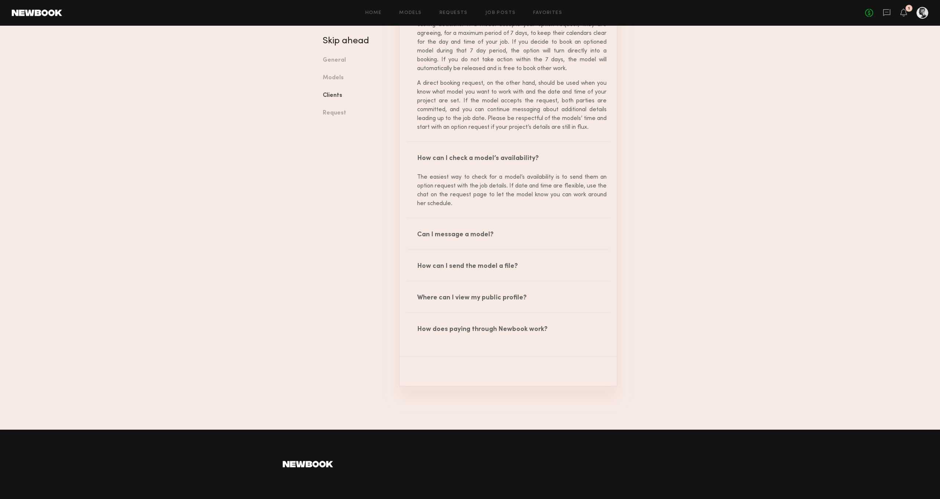
scroll to position [2812, 0]
click at [523, 247] on div "Can I message a model?" at bounding box center [508, 234] width 217 height 31
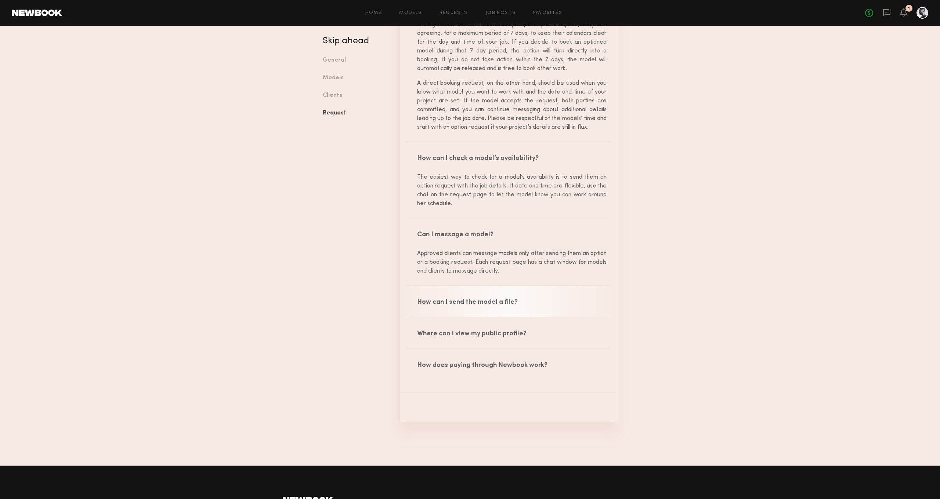
click at [528, 317] on div "How can I send the model a file?" at bounding box center [508, 301] width 217 height 31
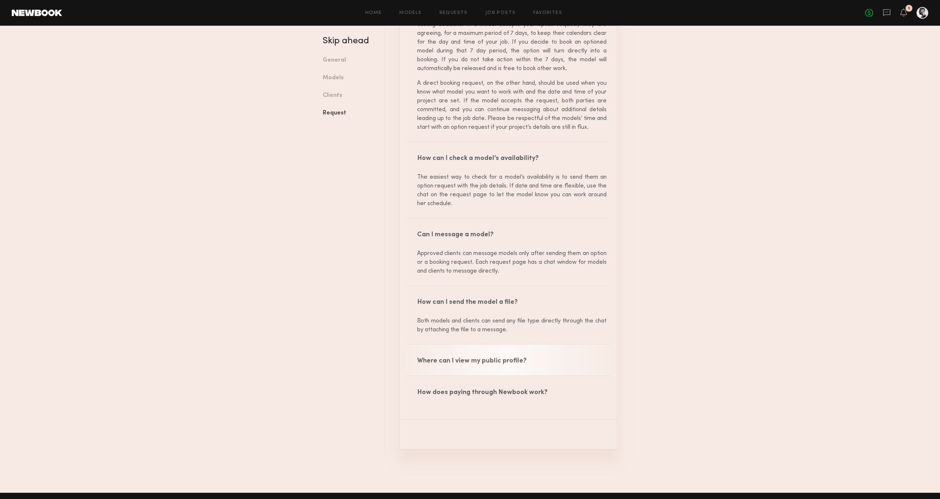
click at [536, 368] on div "Where can I view my public profile?" at bounding box center [508, 360] width 217 height 31
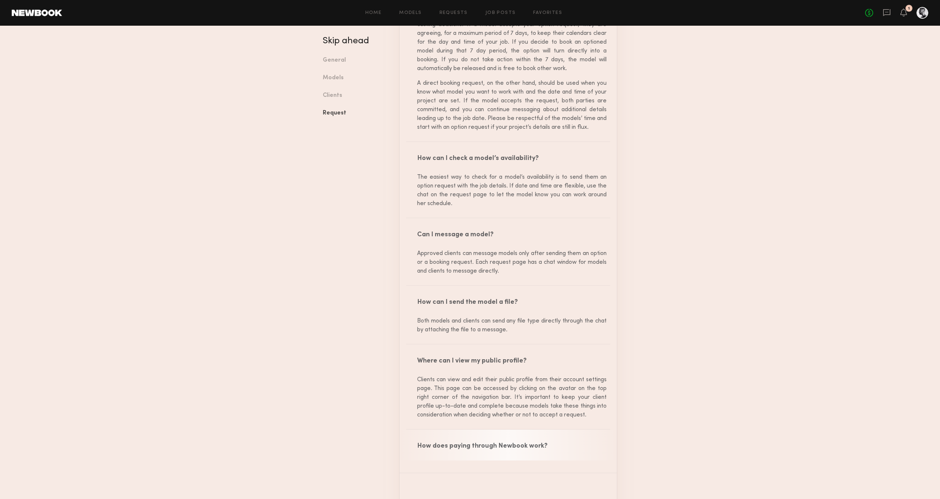
click at [546, 448] on div "How does paying through Newbook work?" at bounding box center [508, 445] width 217 height 31
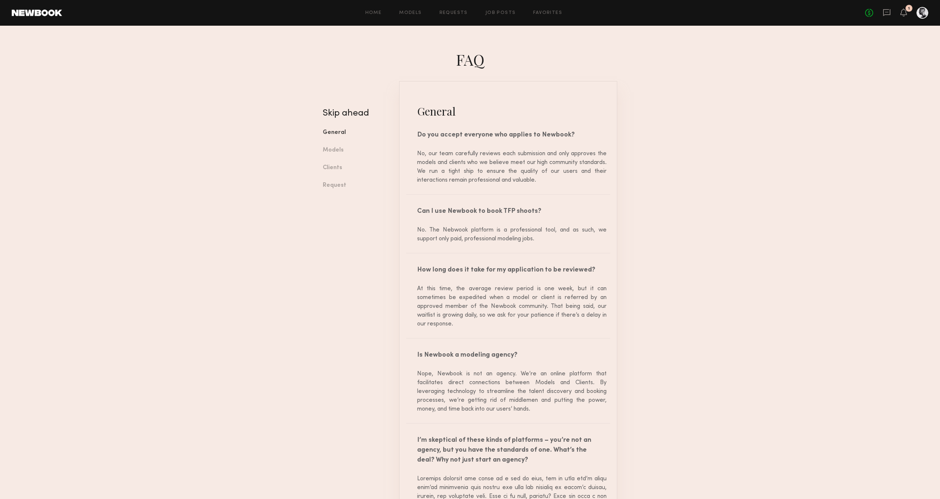
drag, startPoint x: 517, startPoint y: 256, endPoint x: 411, endPoint y: 114, distance: 176.9
click at [555, 63] on h1 "faq" at bounding box center [470, 60] width 306 height 20
click at [336, 152] on link "Models" at bounding box center [355, 151] width 65 height 18
